Goal: Browse casually: Explore the website without a specific task or goal

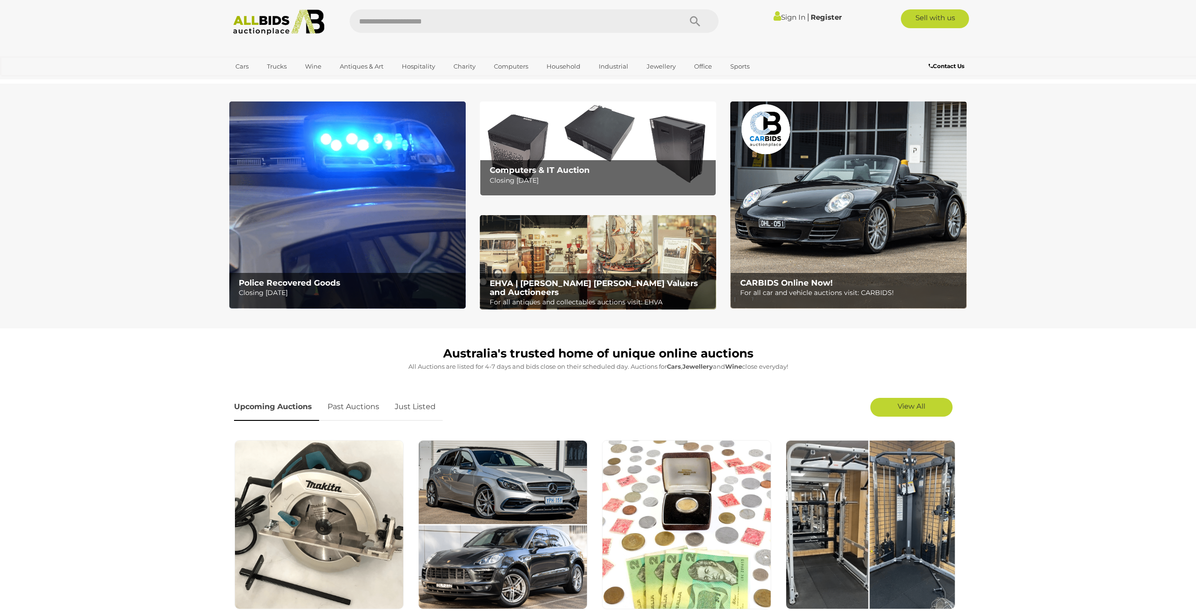
click at [627, 171] on h2 "Computers & IT Auction" at bounding box center [600, 170] width 221 height 9
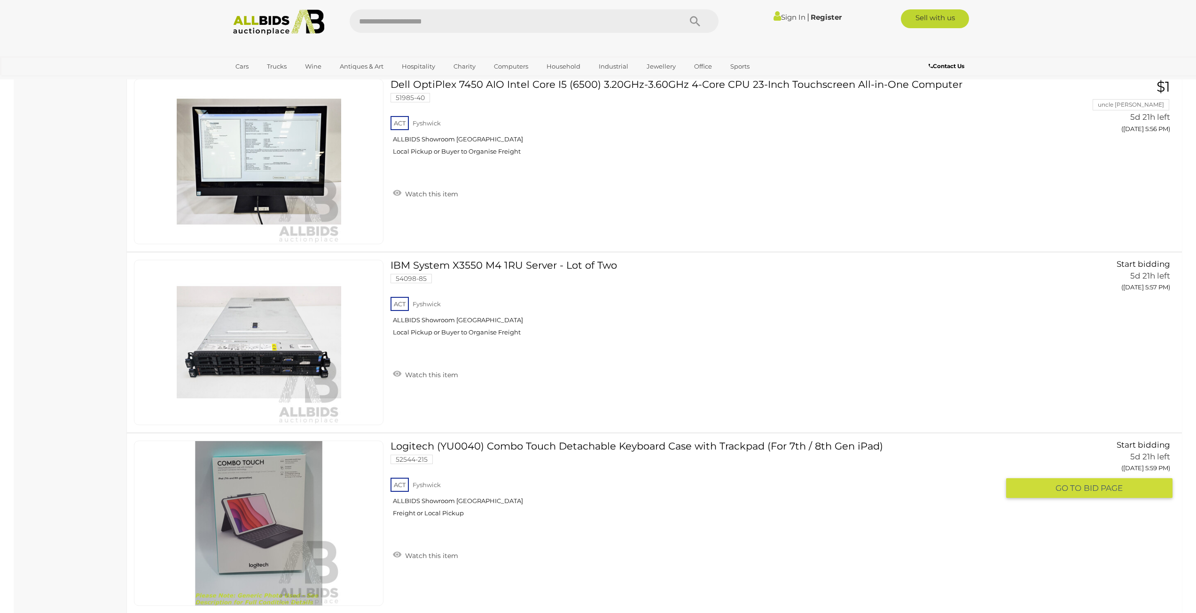
scroll to position [5357, 0]
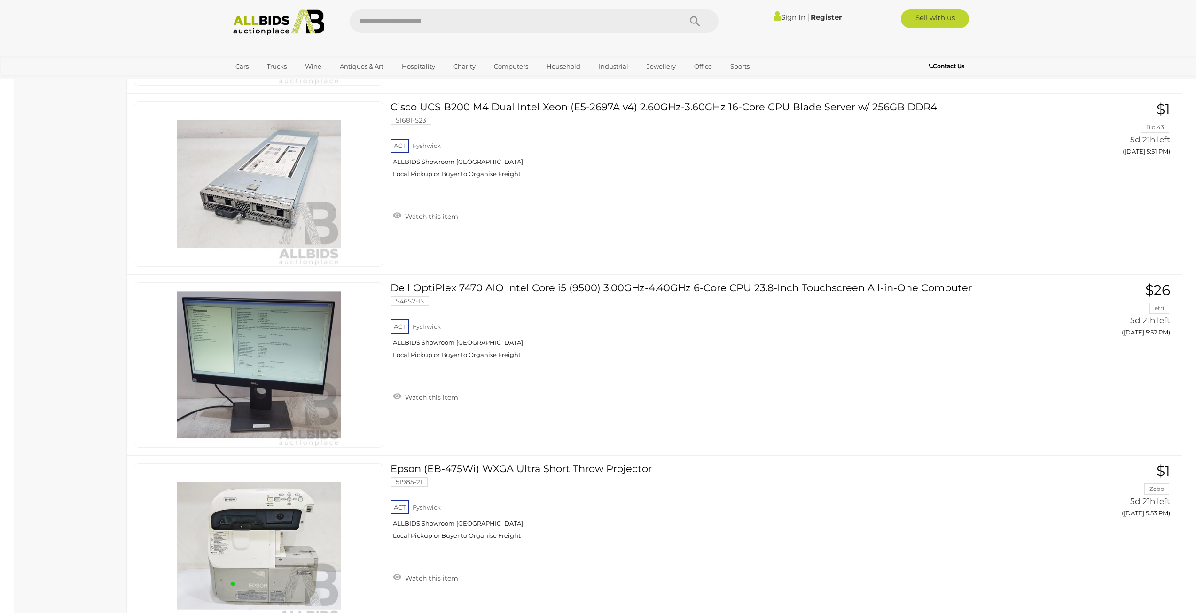
drag, startPoint x: 436, startPoint y: 40, endPoint x: 430, endPoint y: 37, distance: 6.7
click at [437, 40] on div at bounding box center [598, 40] width 747 height 0
click at [425, 32] on input "text" at bounding box center [511, 20] width 322 height 23
type input "*****"
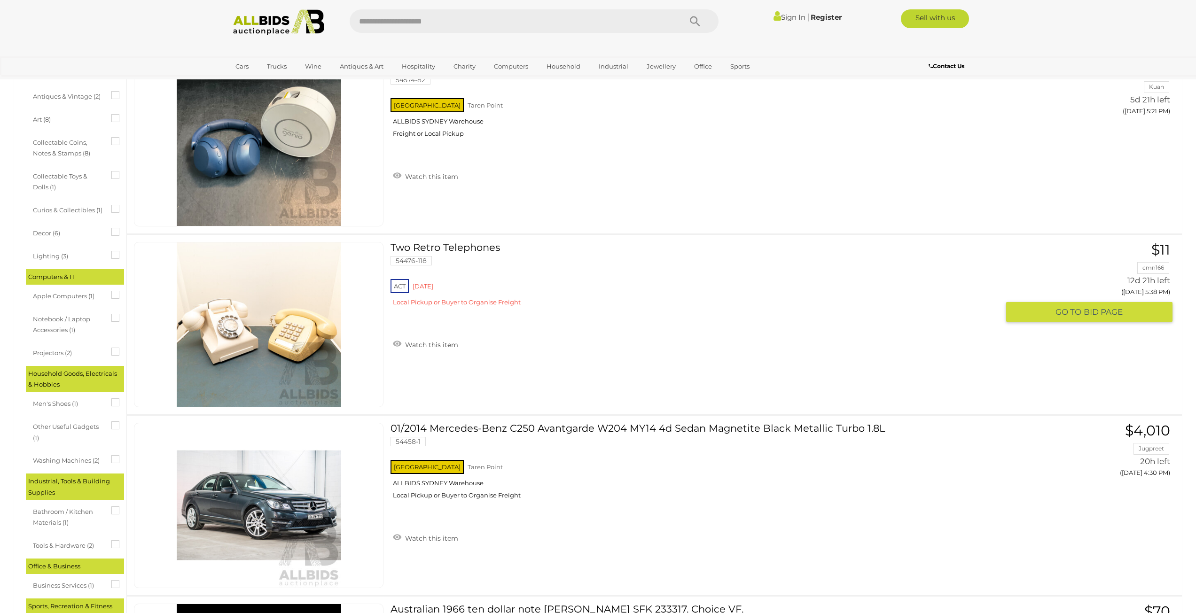
scroll to position [564, 0]
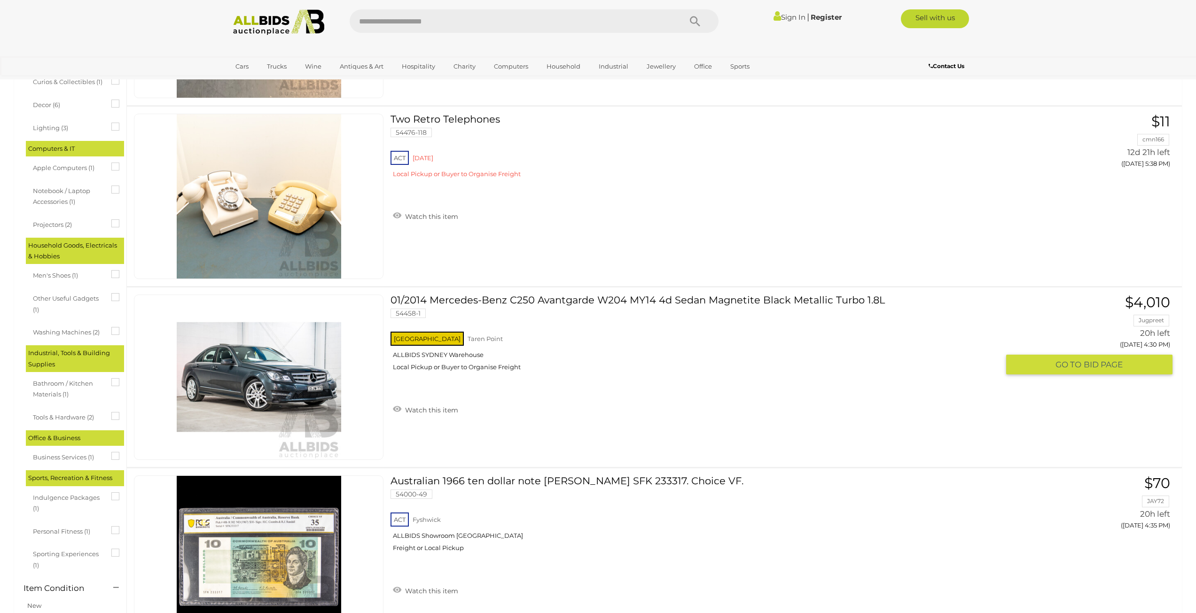
click at [302, 359] on link at bounding box center [259, 377] width 250 height 165
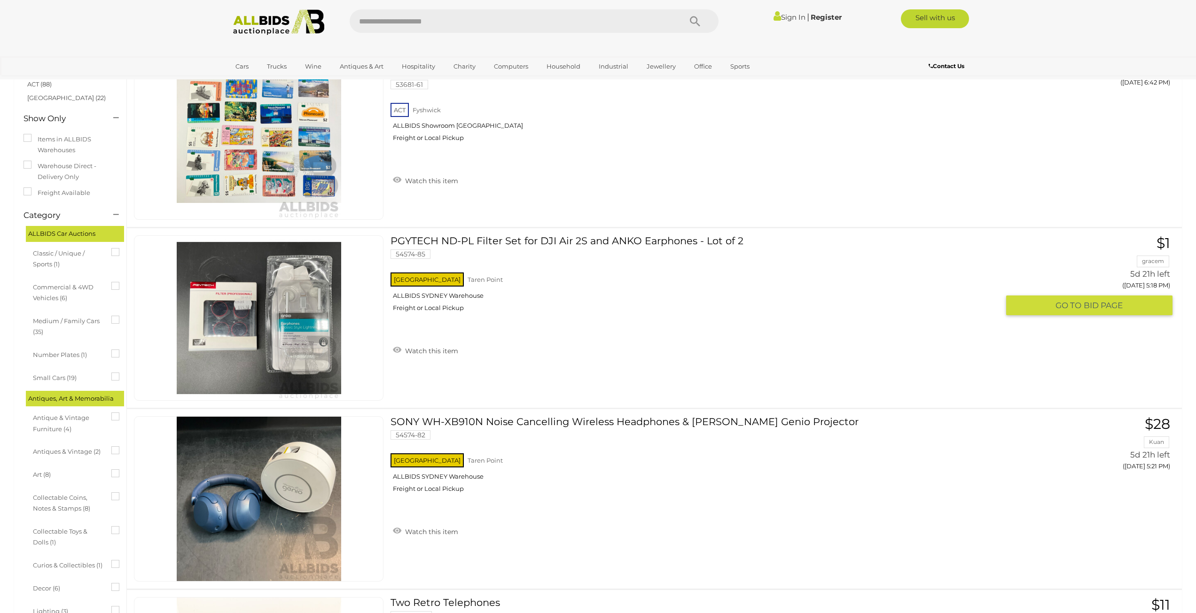
scroll to position [141, 0]
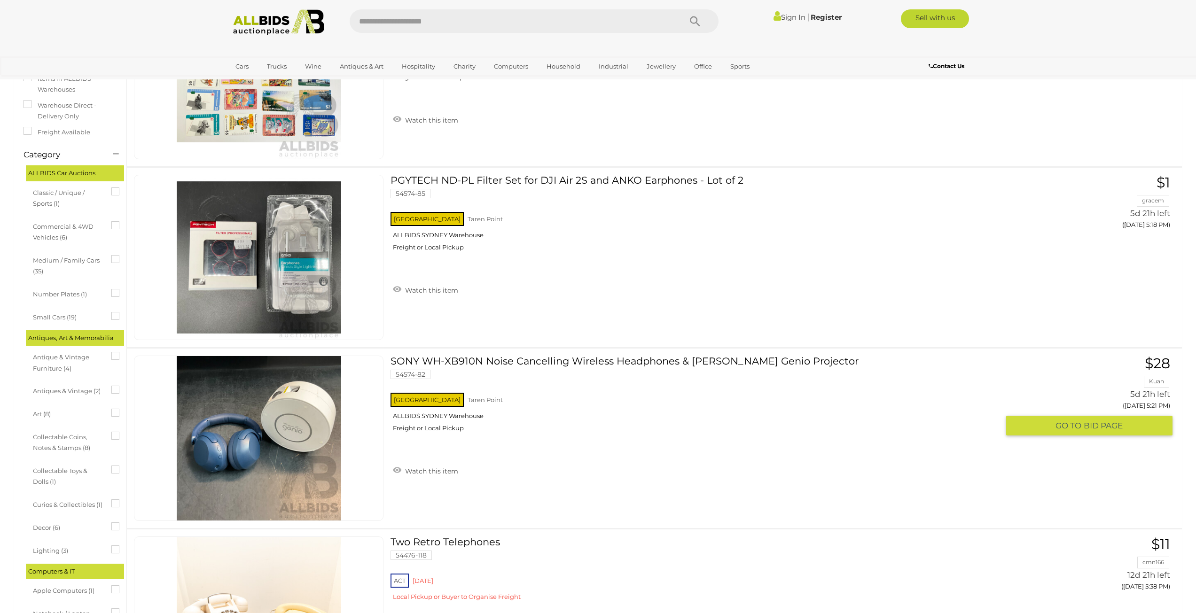
click at [226, 456] on img at bounding box center [259, 438] width 164 height 164
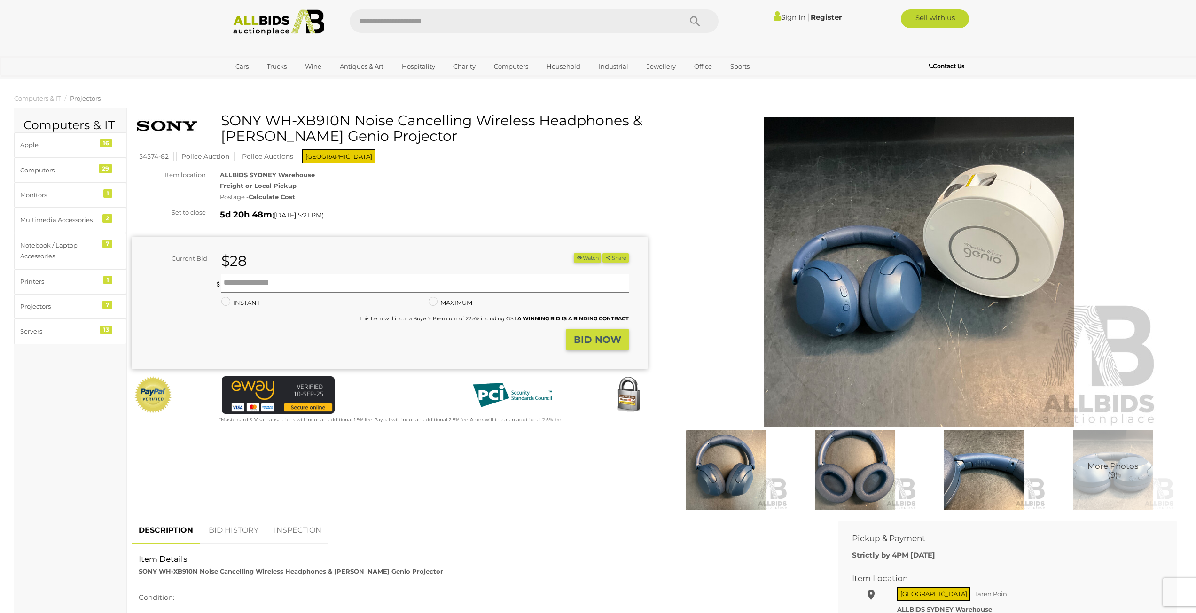
click at [834, 464] on img at bounding box center [855, 470] width 124 height 80
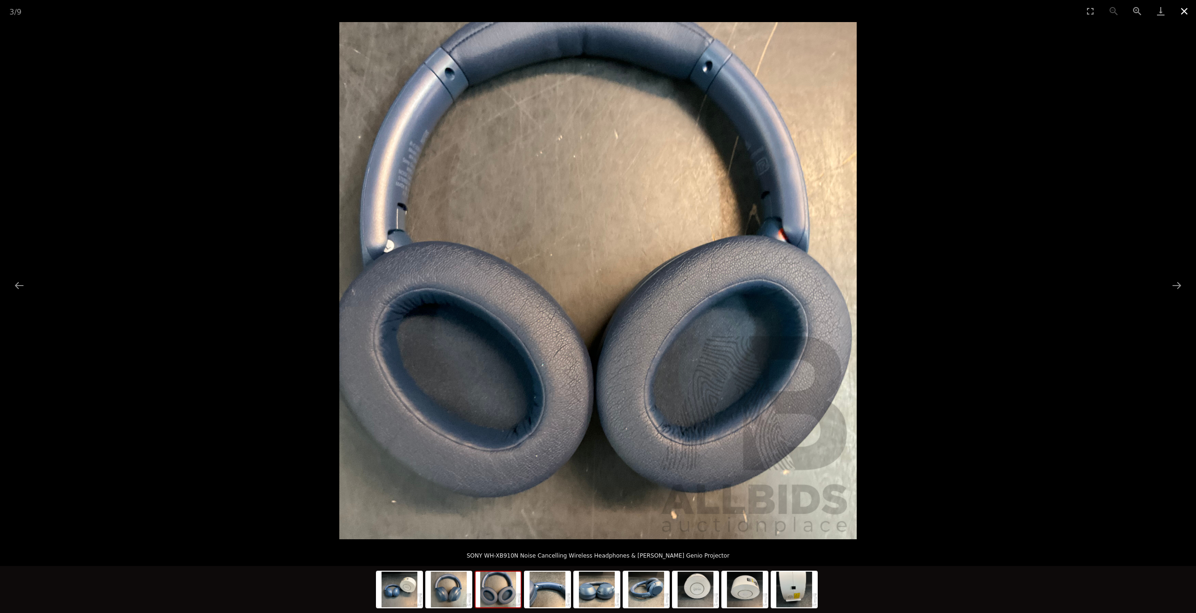
click at [1174, 14] on button "Close gallery" at bounding box center [1183, 11] width 23 height 22
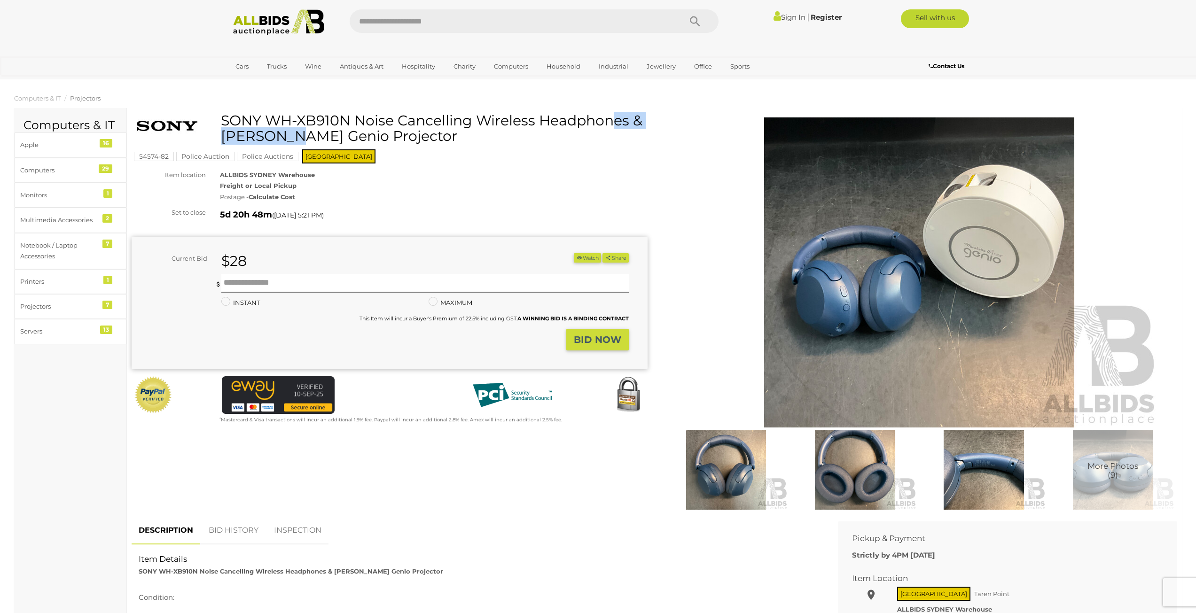
drag, startPoint x: 352, startPoint y: 115, endPoint x: 224, endPoint y: 121, distance: 128.4
click at [224, 121] on h1 "SONY WH-XB910N Noise Cancelling Wireless Headphones & Mirabella Genio Projector" at bounding box center [390, 128] width 509 height 31
copy h1 "SONY WH-XB910N"
click at [999, 208] on img at bounding box center [919, 272] width 481 height 310
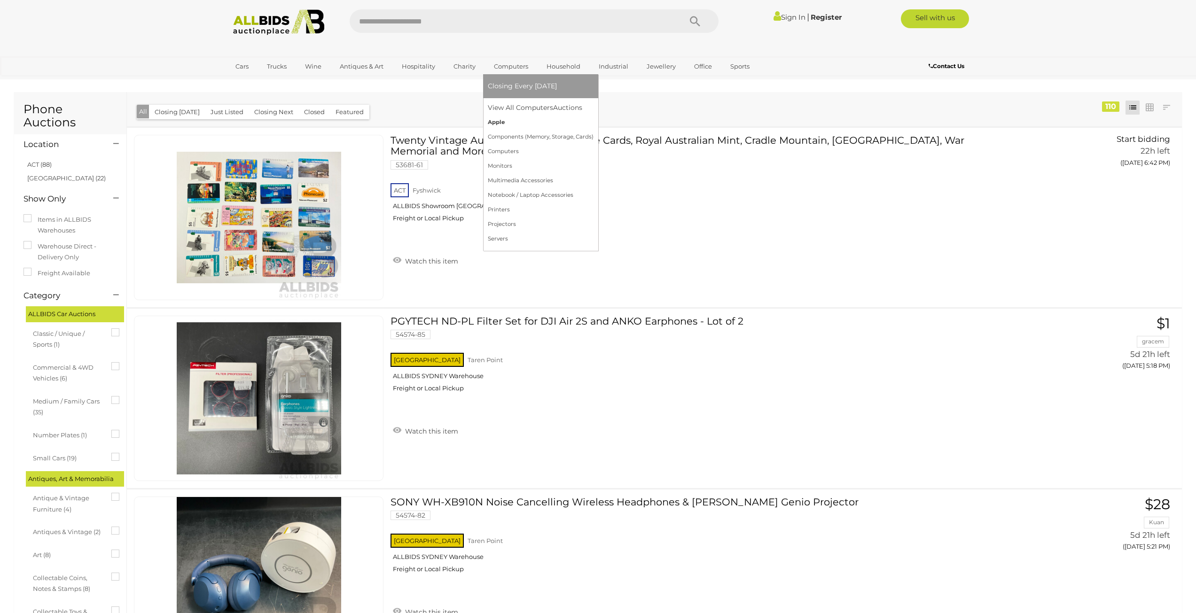
click at [495, 119] on link "Apple" at bounding box center [541, 122] width 106 height 15
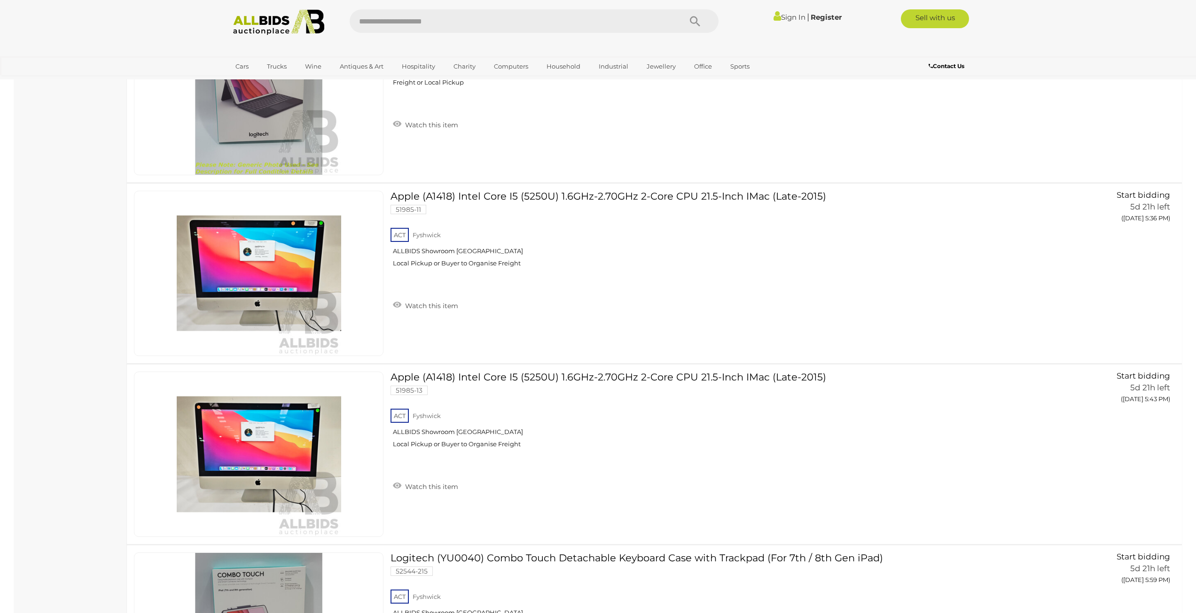
scroll to position [282, 0]
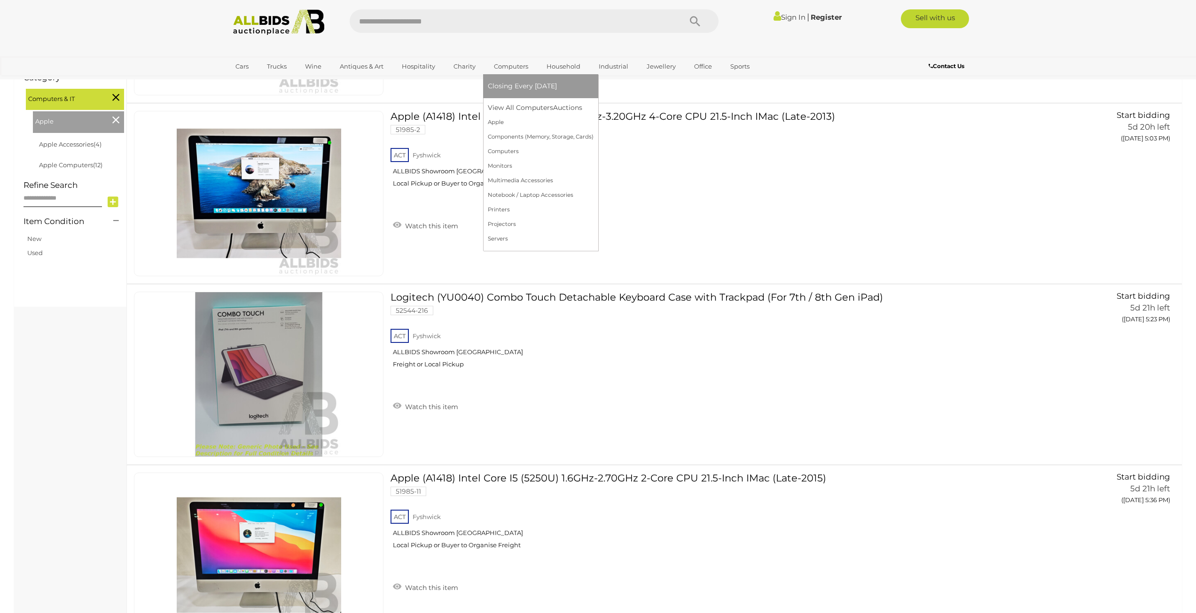
click at [517, 63] on link "Computers" at bounding box center [511, 67] width 47 height 16
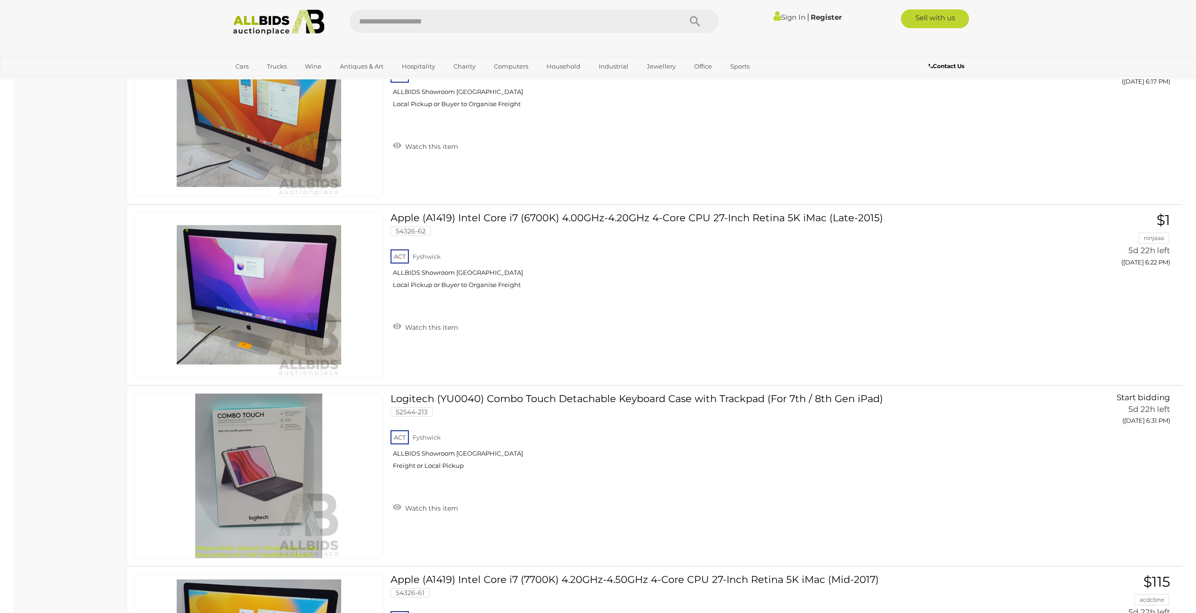
scroll to position [1410, 0]
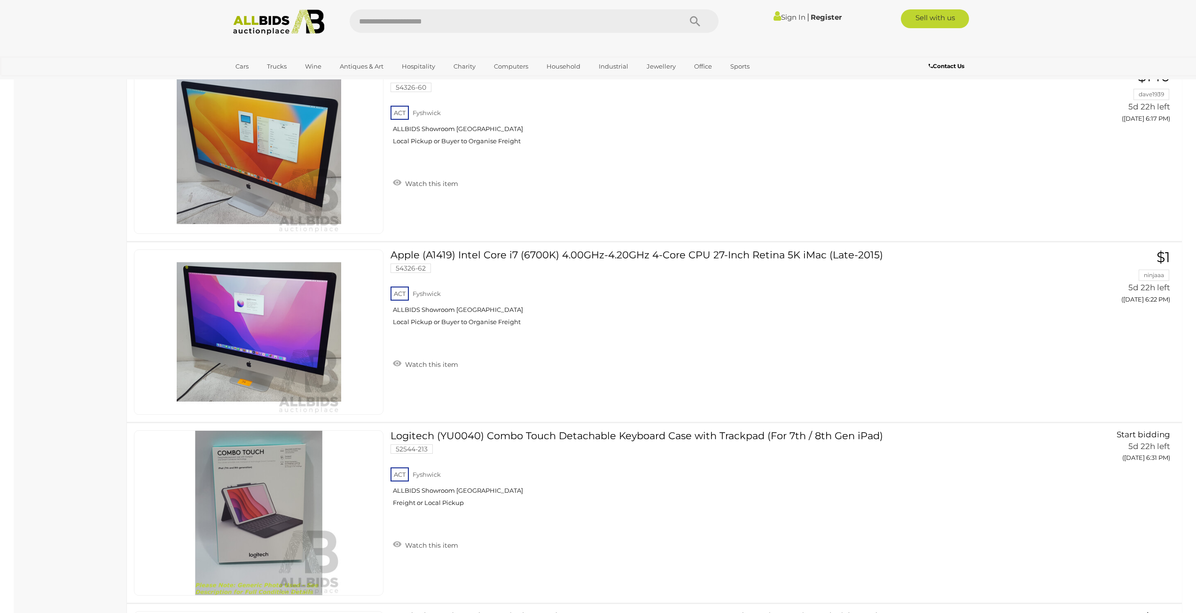
click at [419, 23] on input "text" at bounding box center [511, 20] width 322 height 23
click at [707, 62] on link "Office" at bounding box center [703, 67] width 30 height 16
click at [720, 160] on link "Office Furniture" at bounding box center [737, 166] width 99 height 15
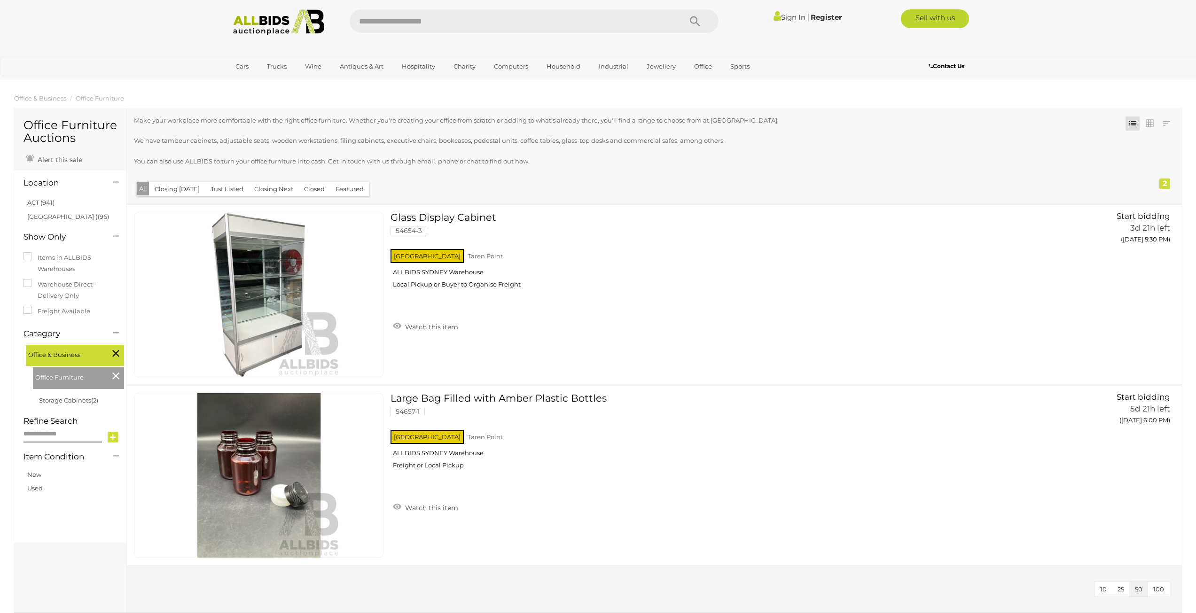
click at [296, 23] on img at bounding box center [279, 22] width 102 height 26
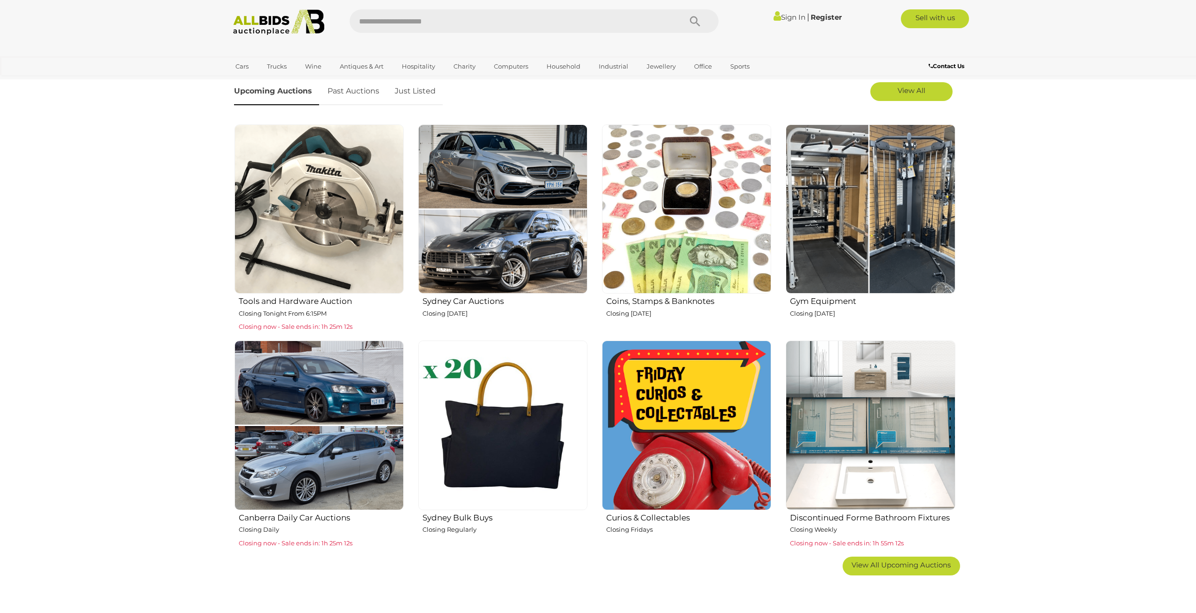
scroll to position [141, 0]
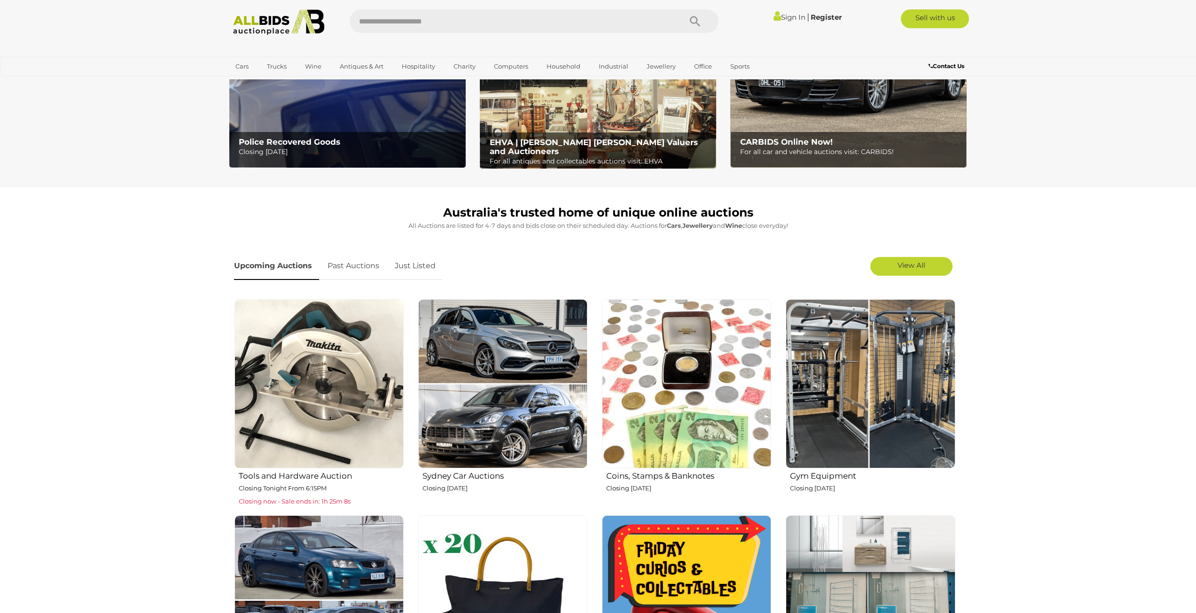
click at [353, 368] on img at bounding box center [318, 383] width 169 height 169
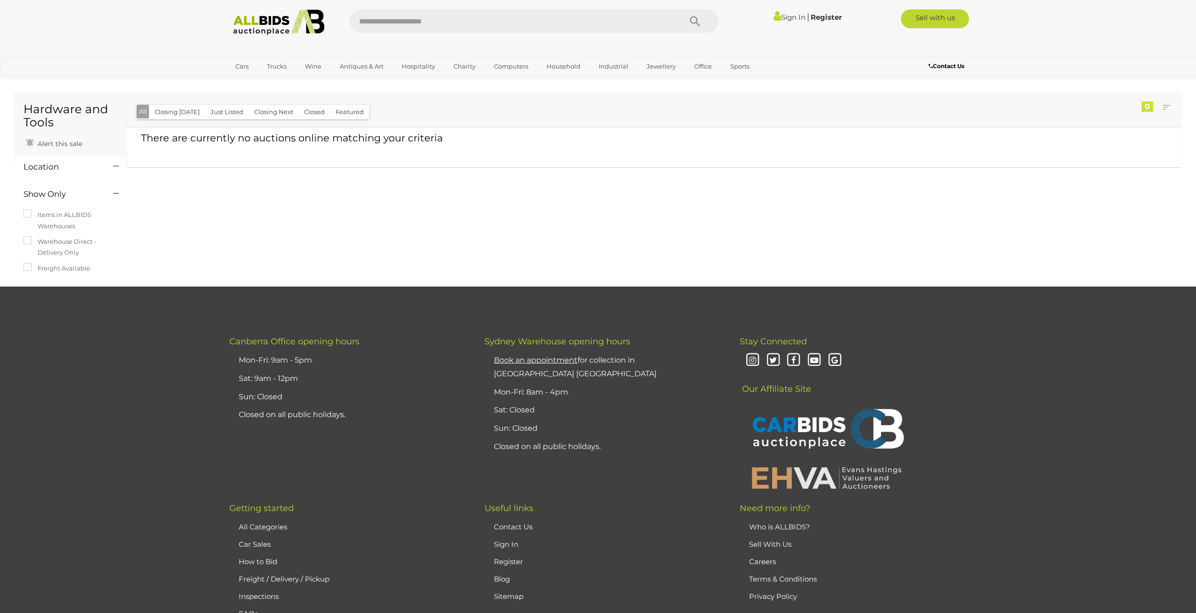
drag, startPoint x: 589, startPoint y: 282, endPoint x: 590, endPoint y: 277, distance: 5.3
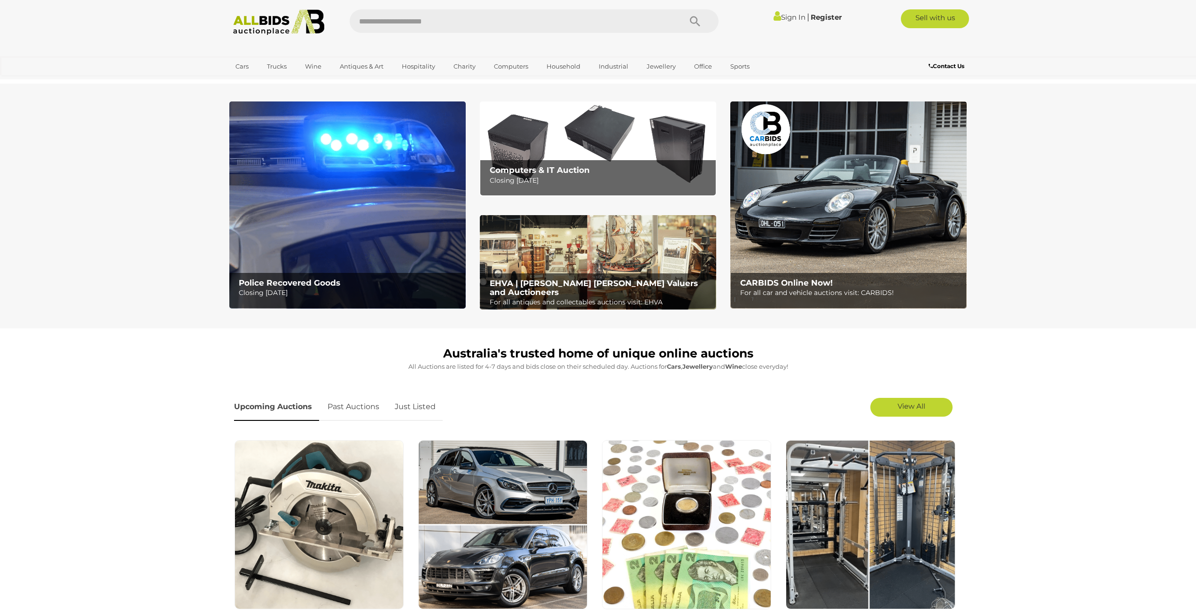
scroll to position [141, 0]
